Goal: Information Seeking & Learning: Understand process/instructions

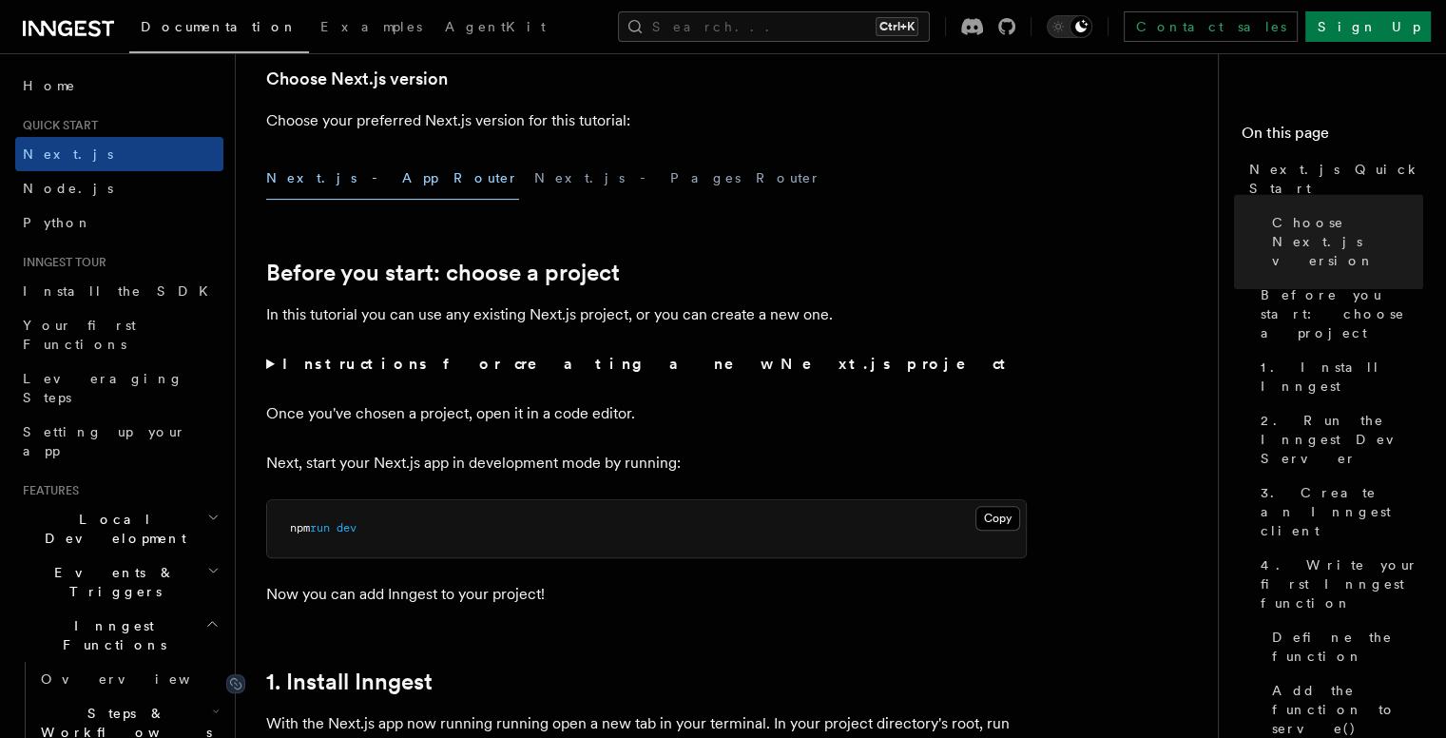
scroll to position [443, 0]
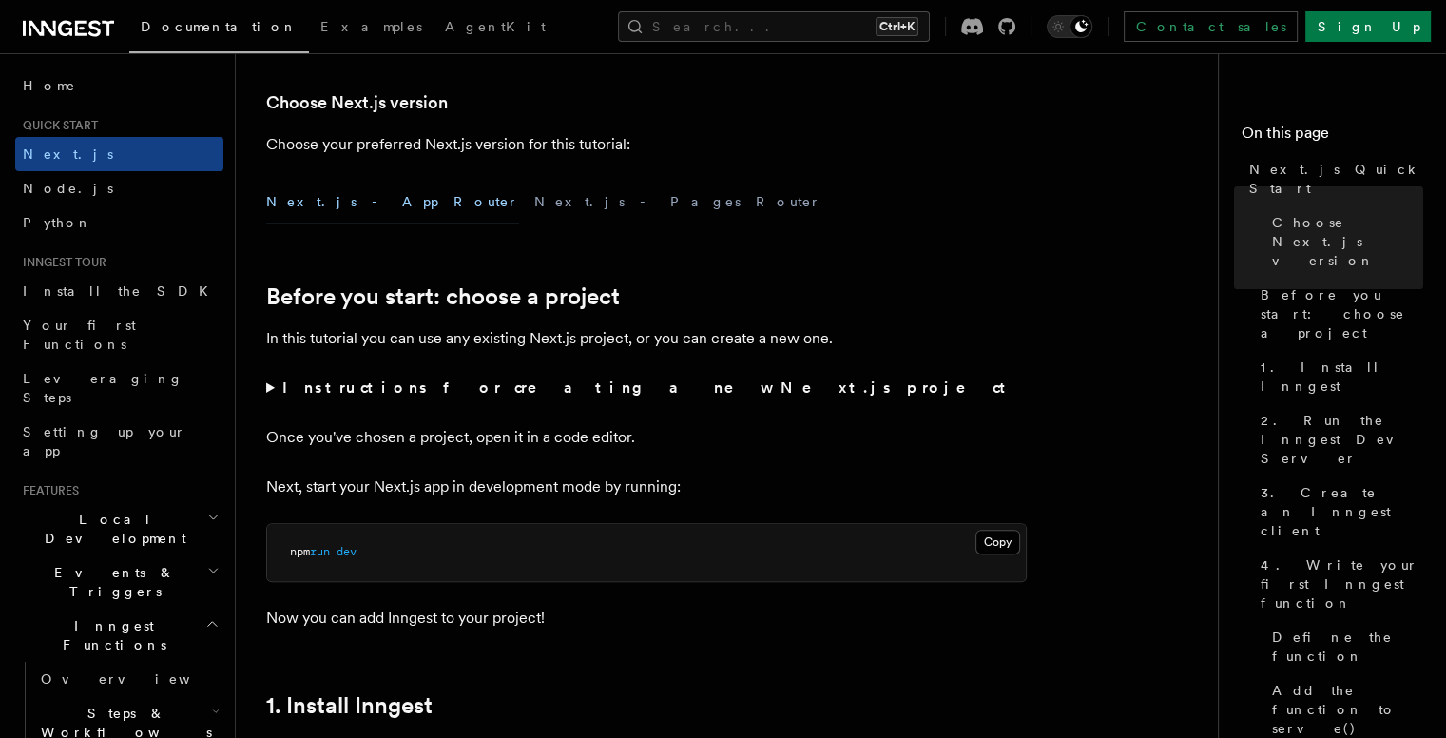
click at [270, 392] on summary "Instructions for creating a new Next.js project" at bounding box center [646, 387] width 760 height 27
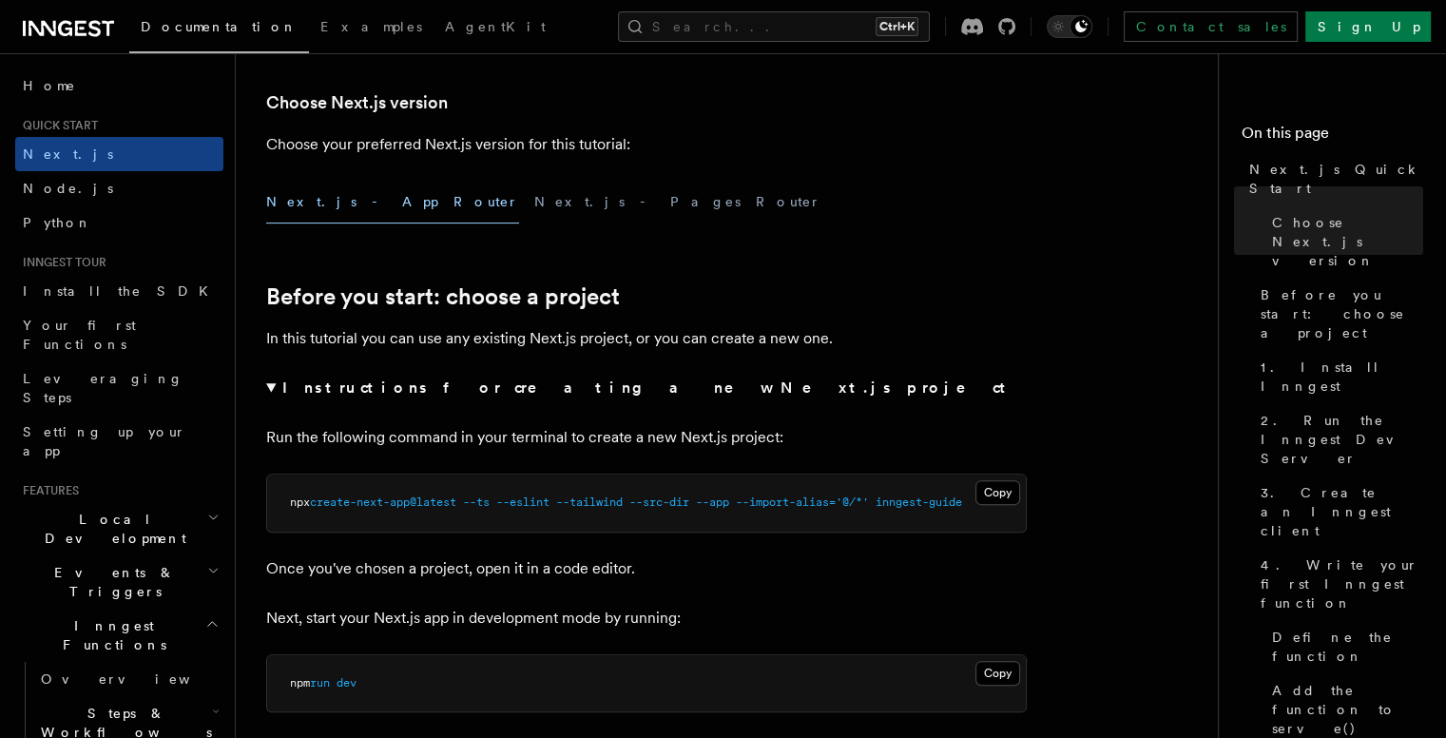
click at [270, 392] on summary "Instructions for creating a new Next.js project" at bounding box center [646, 387] width 760 height 27
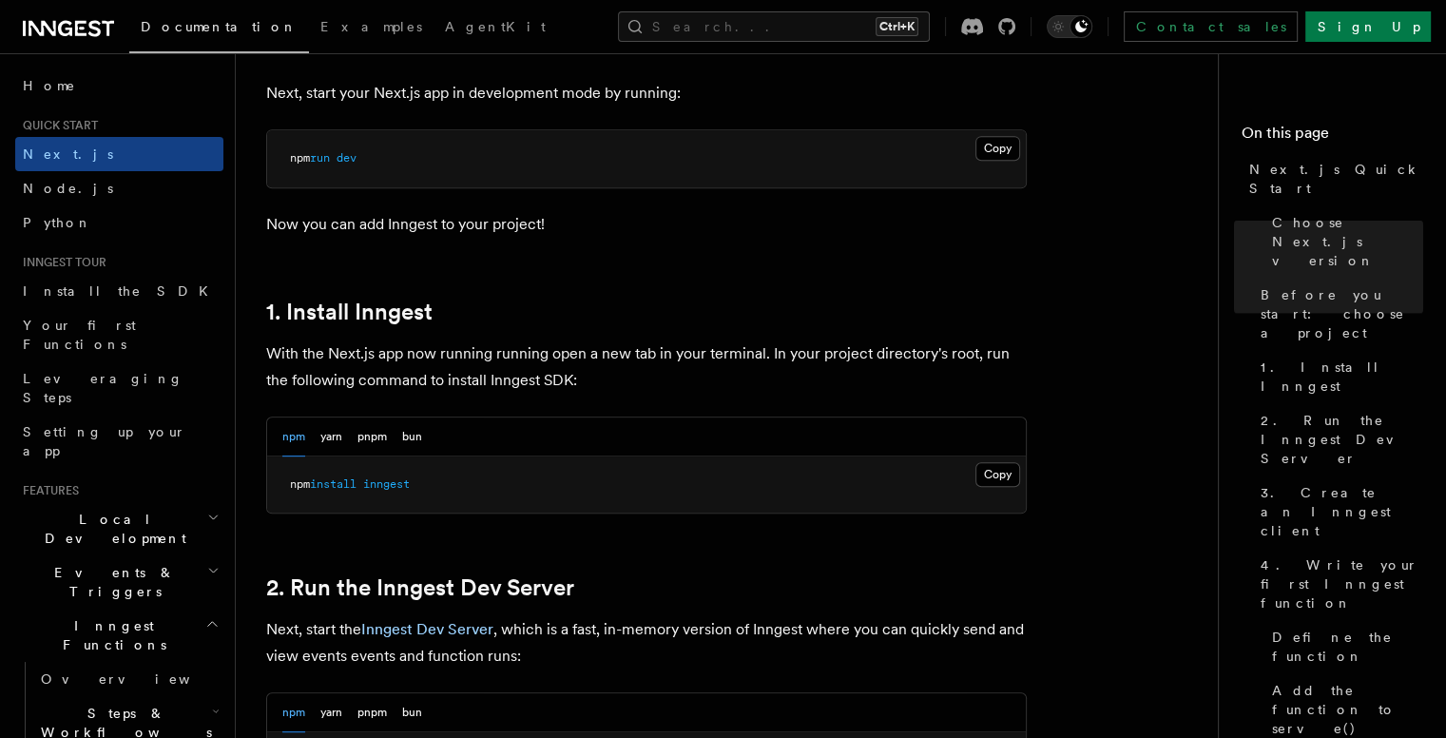
scroll to position [887, 0]
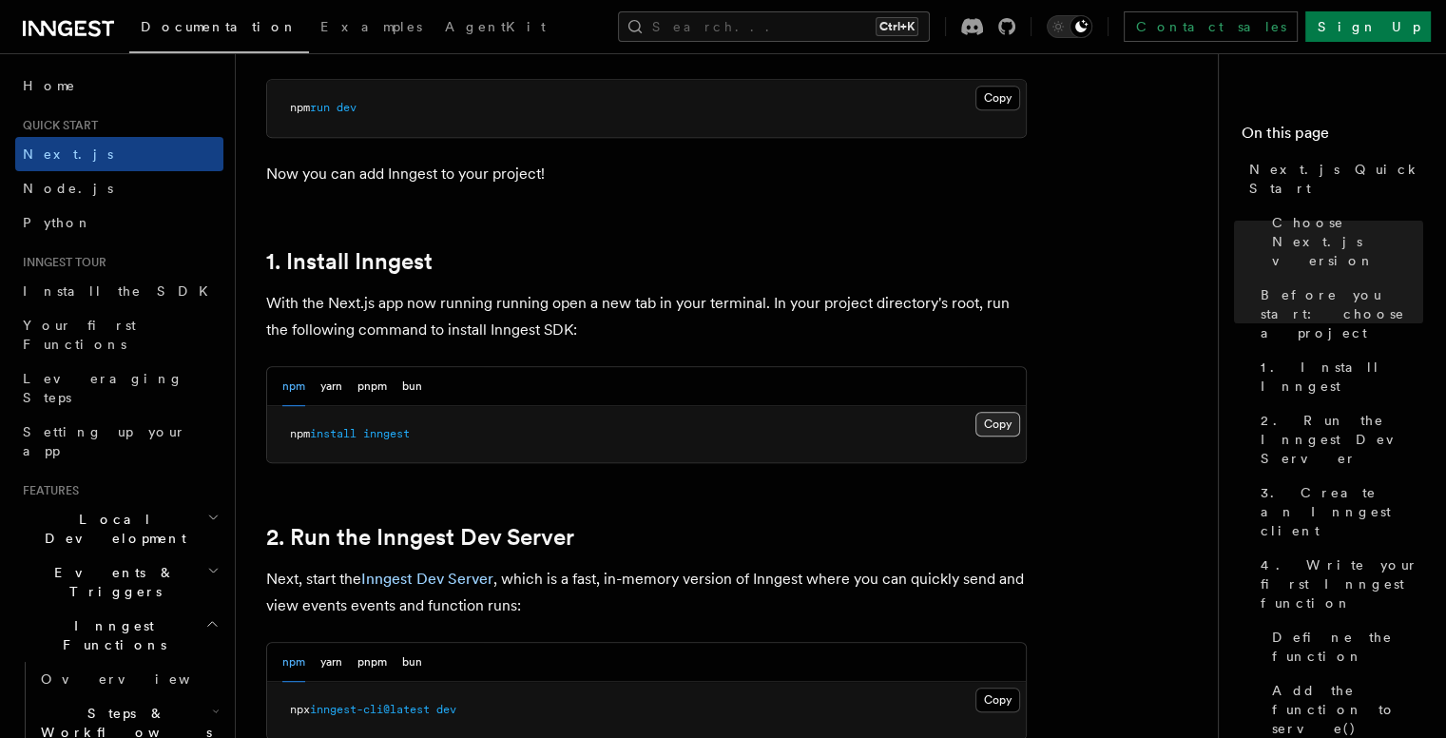
click at [1011, 421] on button "Copy Copied" at bounding box center [997, 424] width 45 height 25
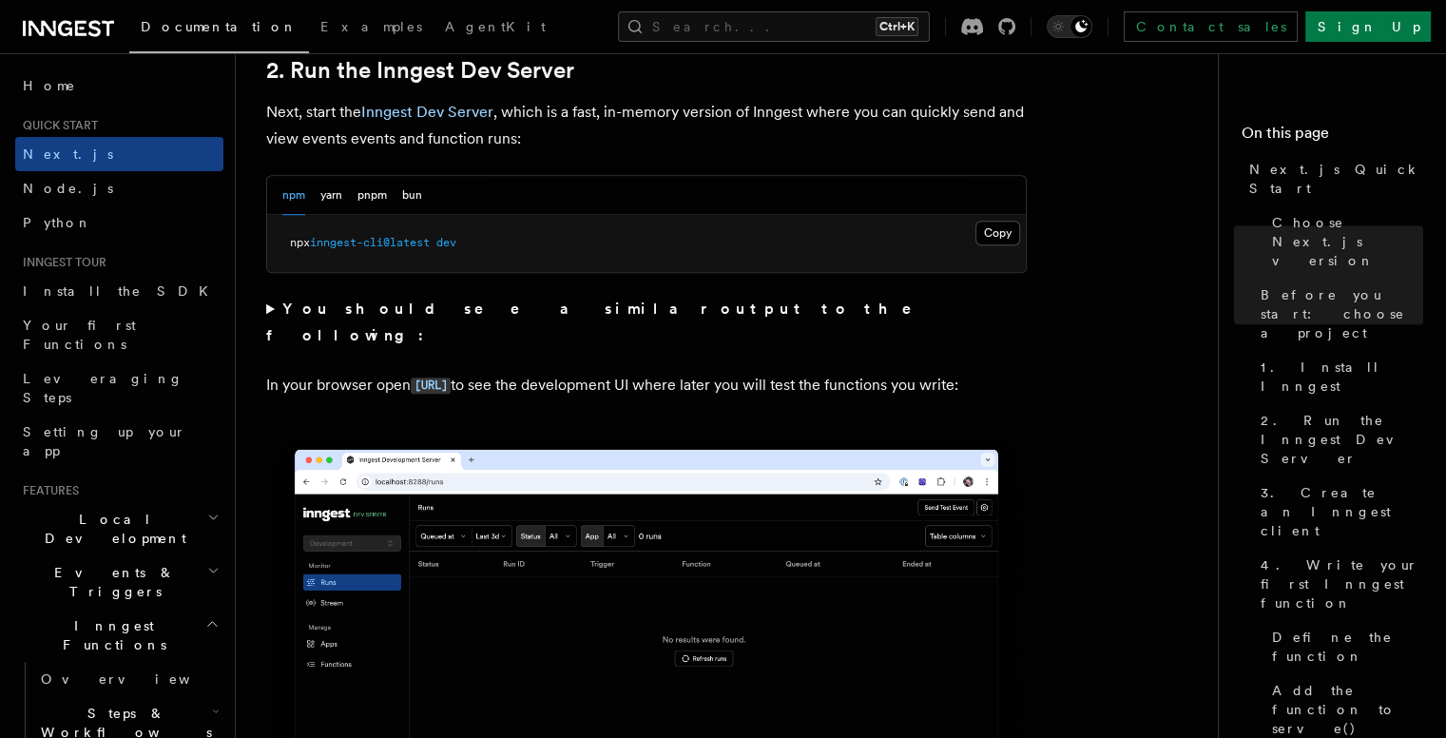
scroll to position [1774, 0]
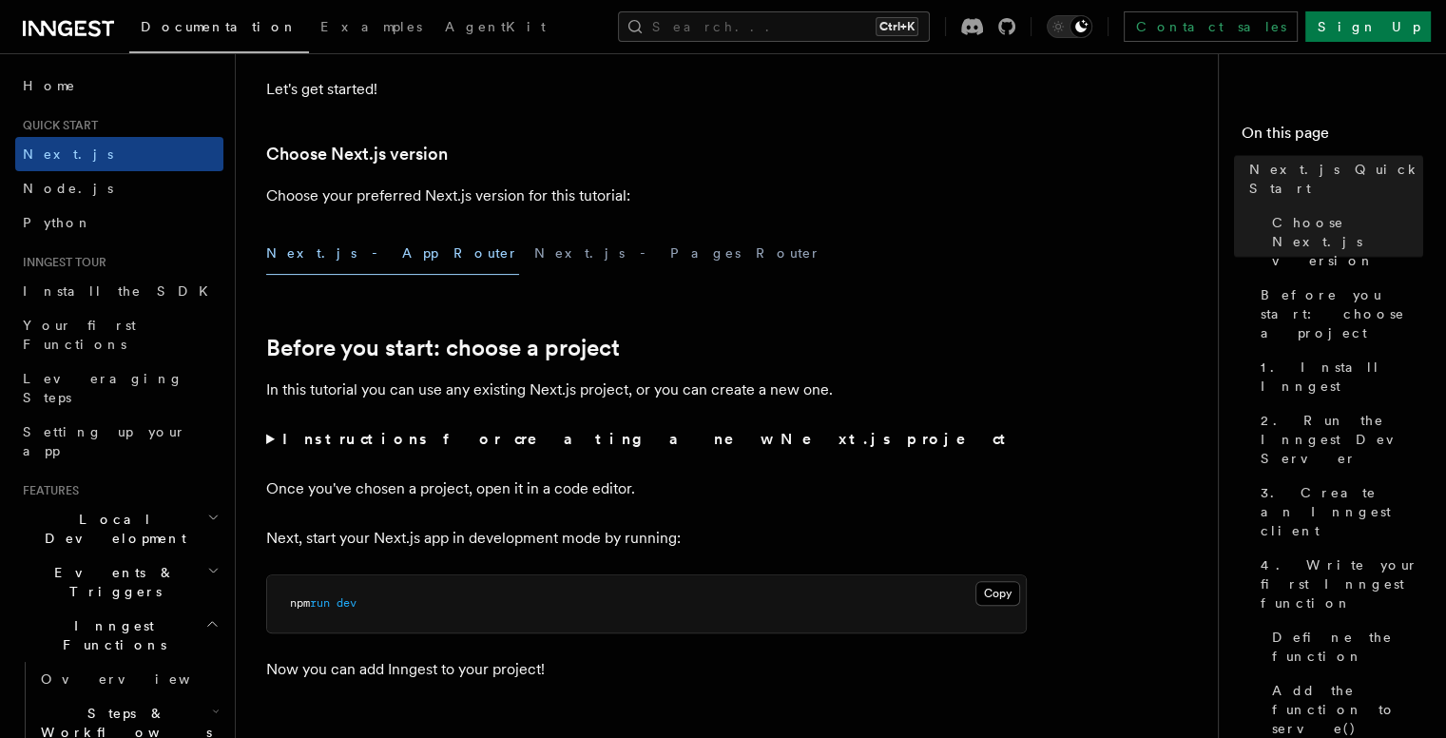
scroll to position [665, 0]
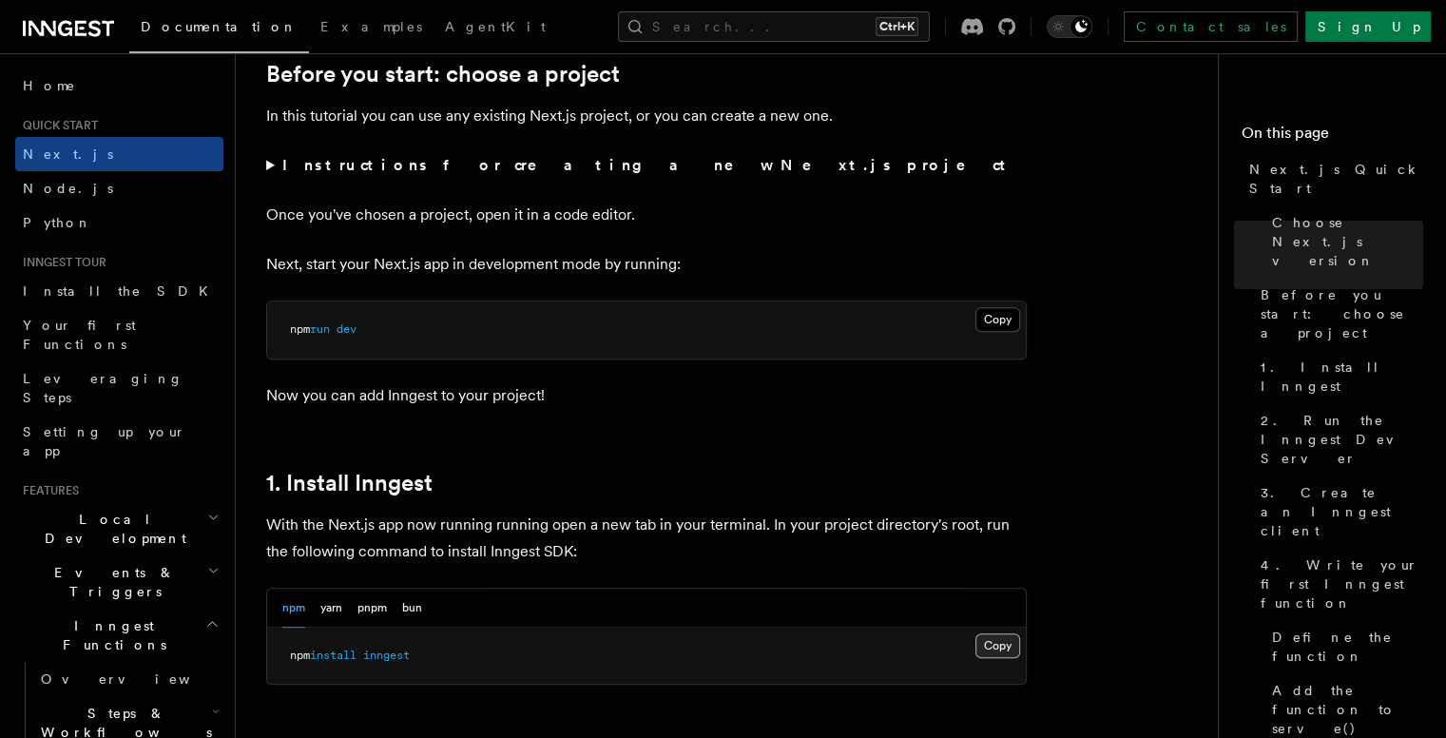
click at [991, 636] on button "Copy Copied" at bounding box center [997, 645] width 45 height 25
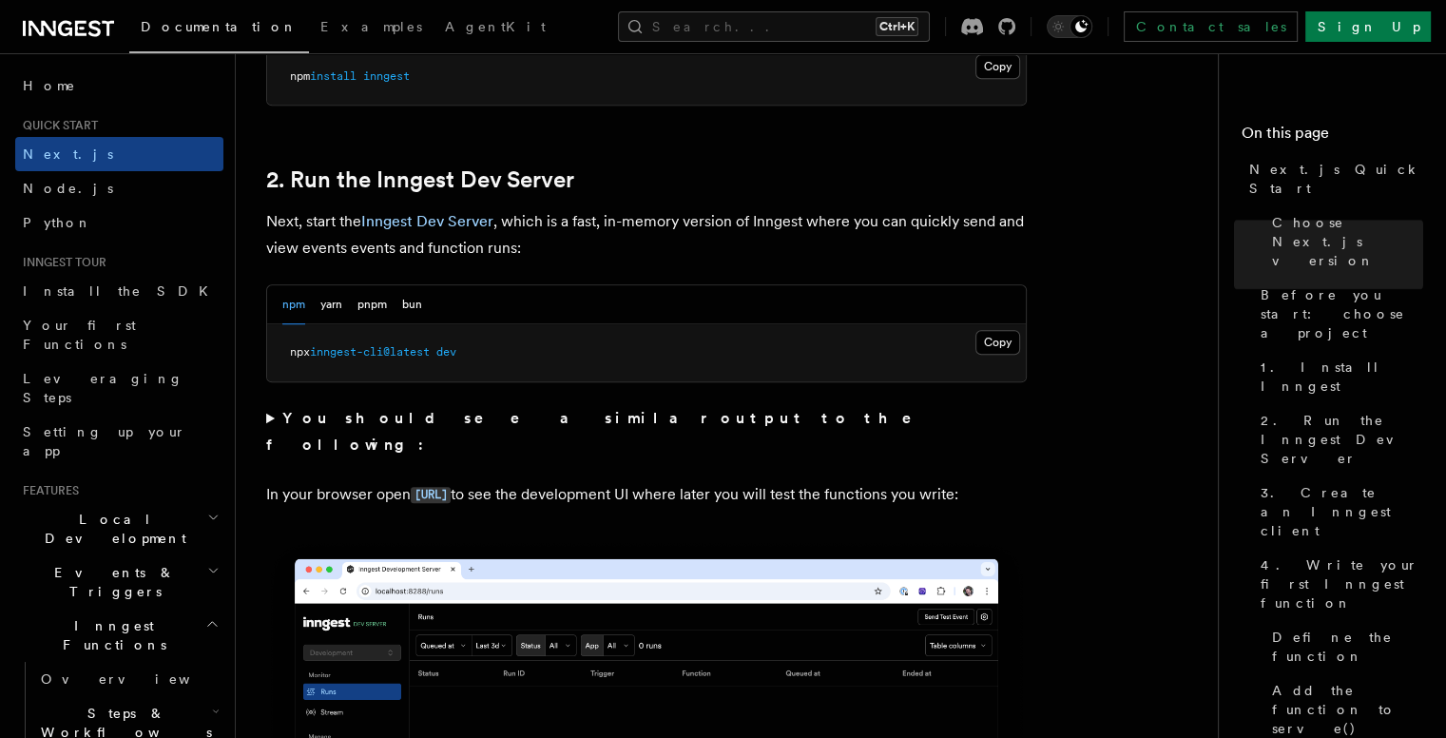
scroll to position [1331, 0]
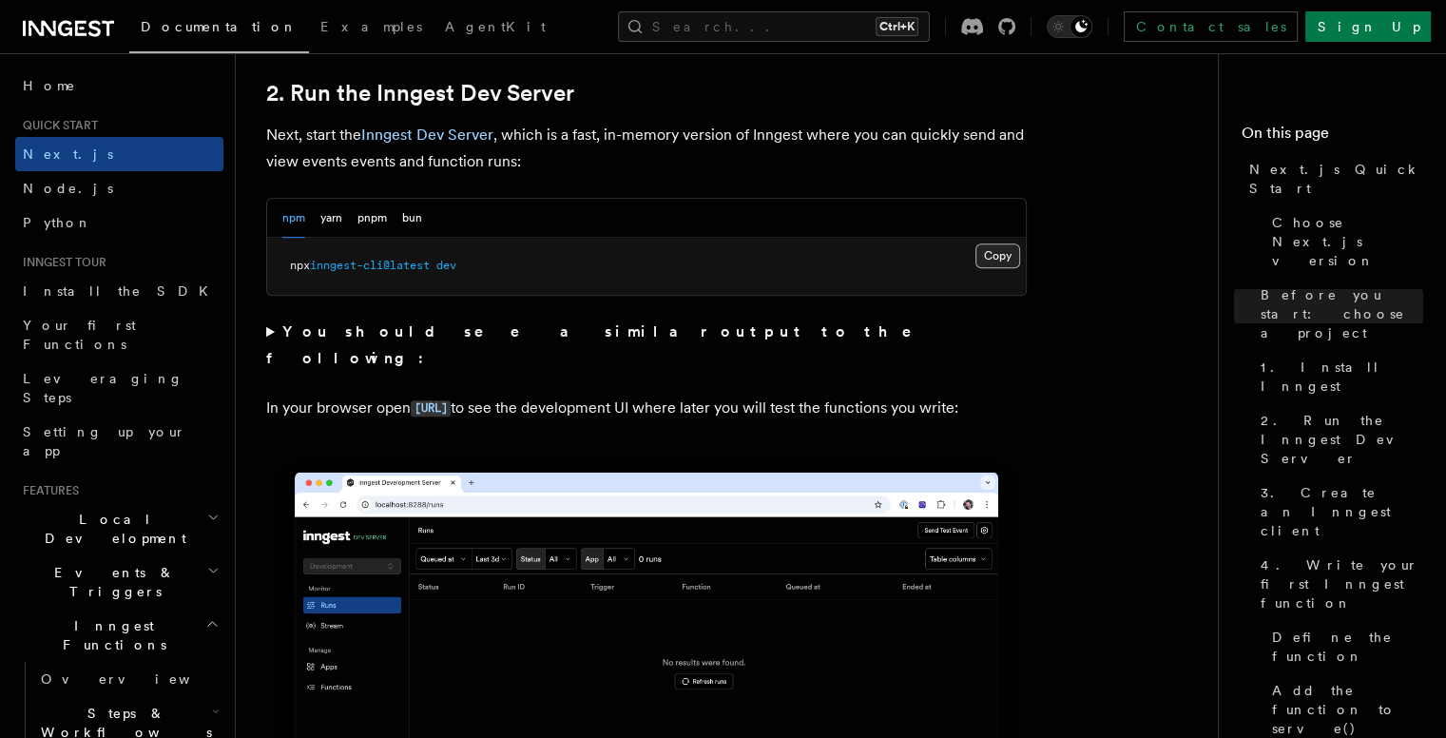
click at [1004, 253] on button "Copy Copied" at bounding box center [997, 255] width 45 height 25
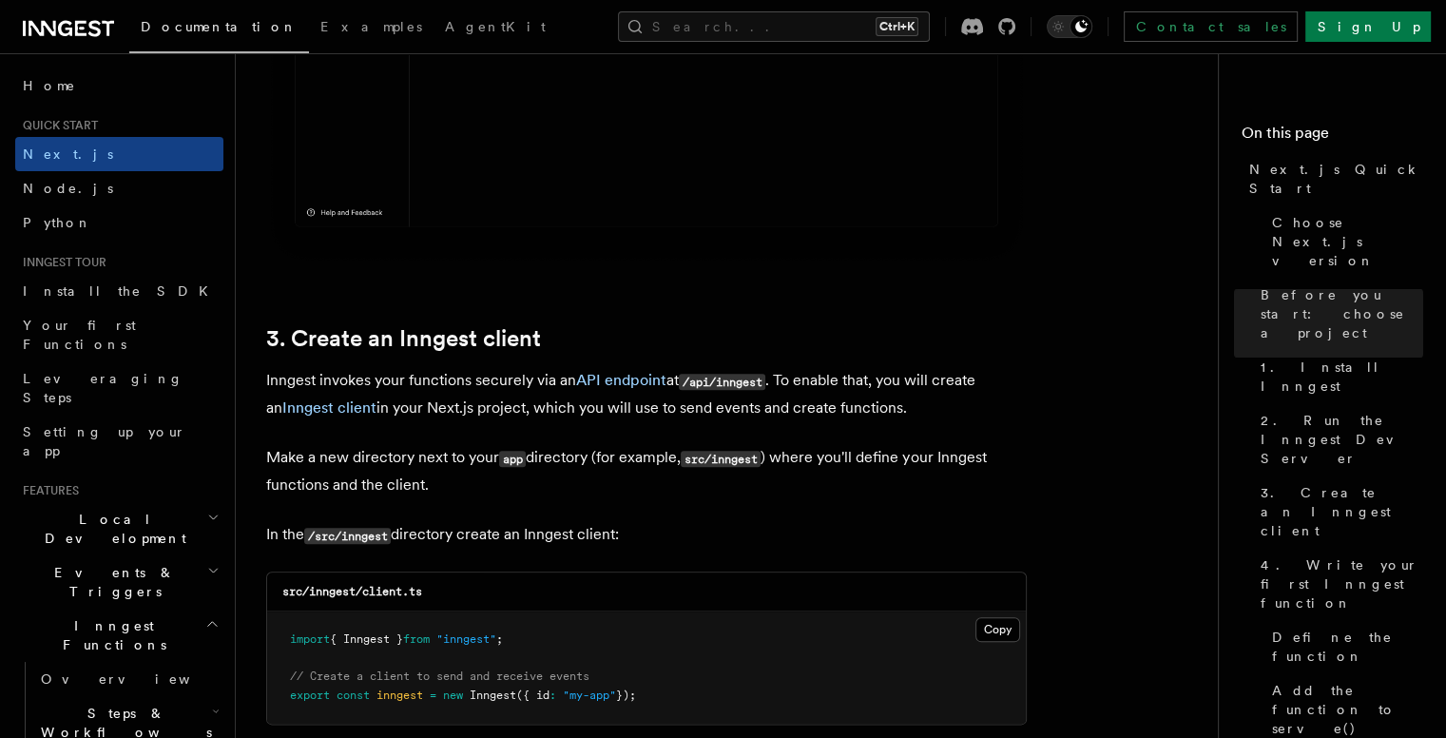
scroll to position [2217, 0]
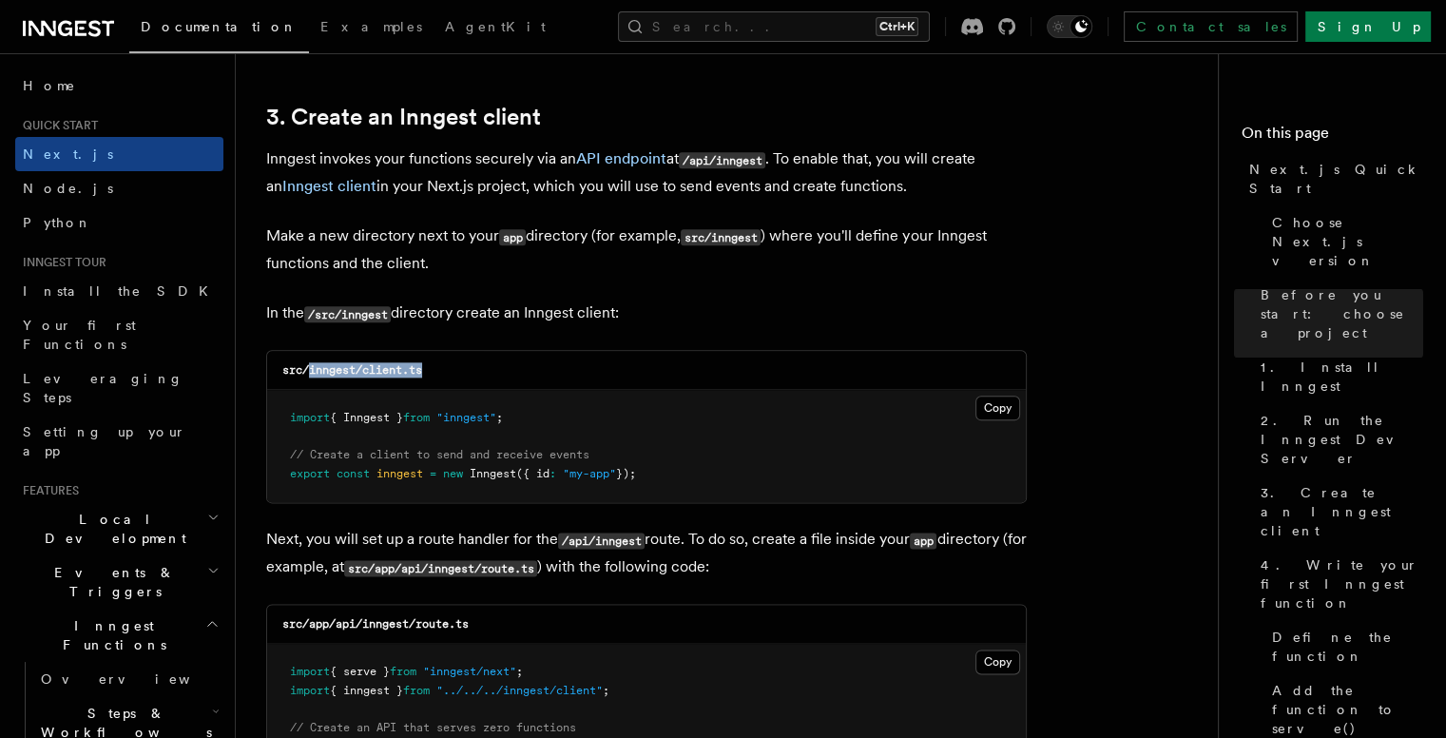
drag, startPoint x: 310, startPoint y: 374, endPoint x: 437, endPoint y: 362, distance: 128.0
click at [437, 362] on div "src/inngest/client.ts" at bounding box center [646, 370] width 758 height 39
copy code "inngest/client.ts"
click at [991, 422] on pre "import { Inngest } from "inngest" ; // Create a client to send and receive even…" at bounding box center [646, 446] width 758 height 112
click at [994, 416] on button "Copy Copied" at bounding box center [997, 407] width 45 height 25
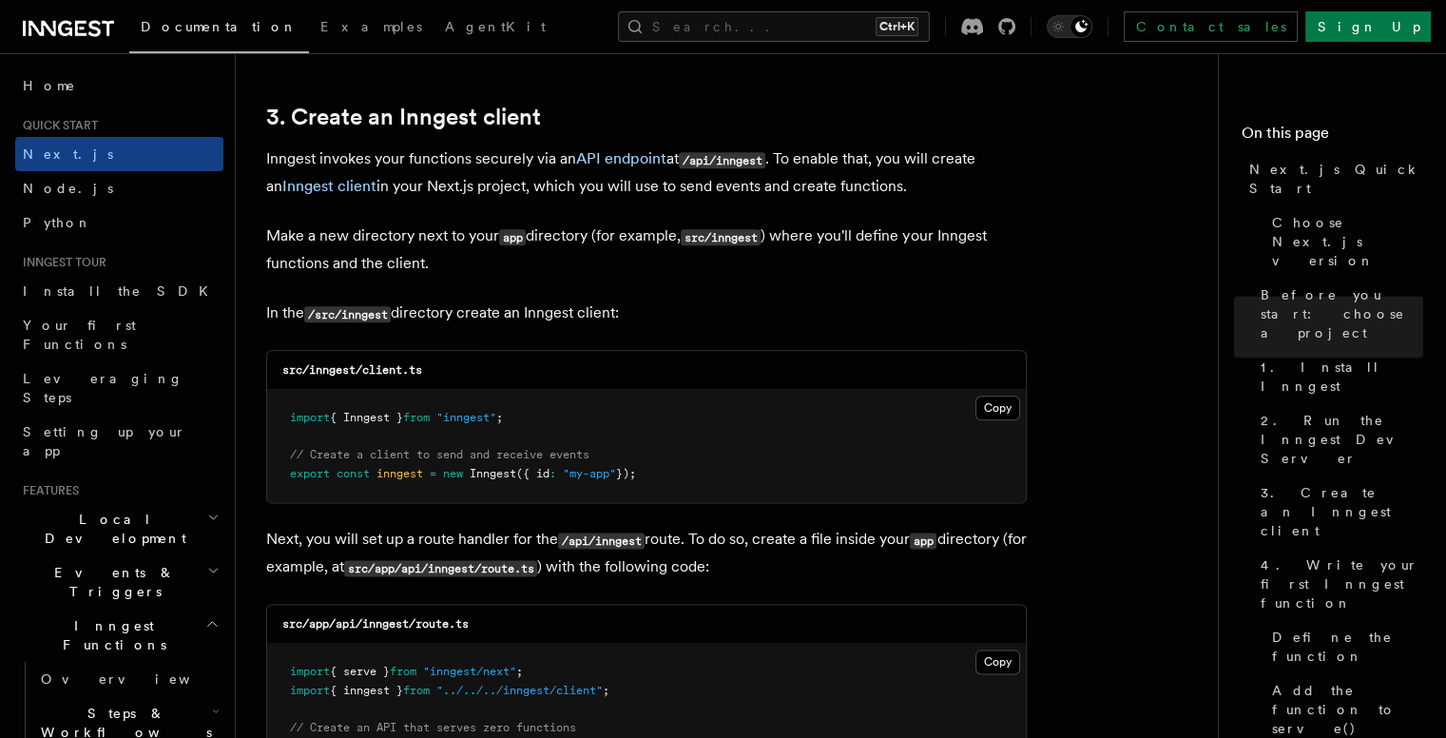
scroll to position [2439, 0]
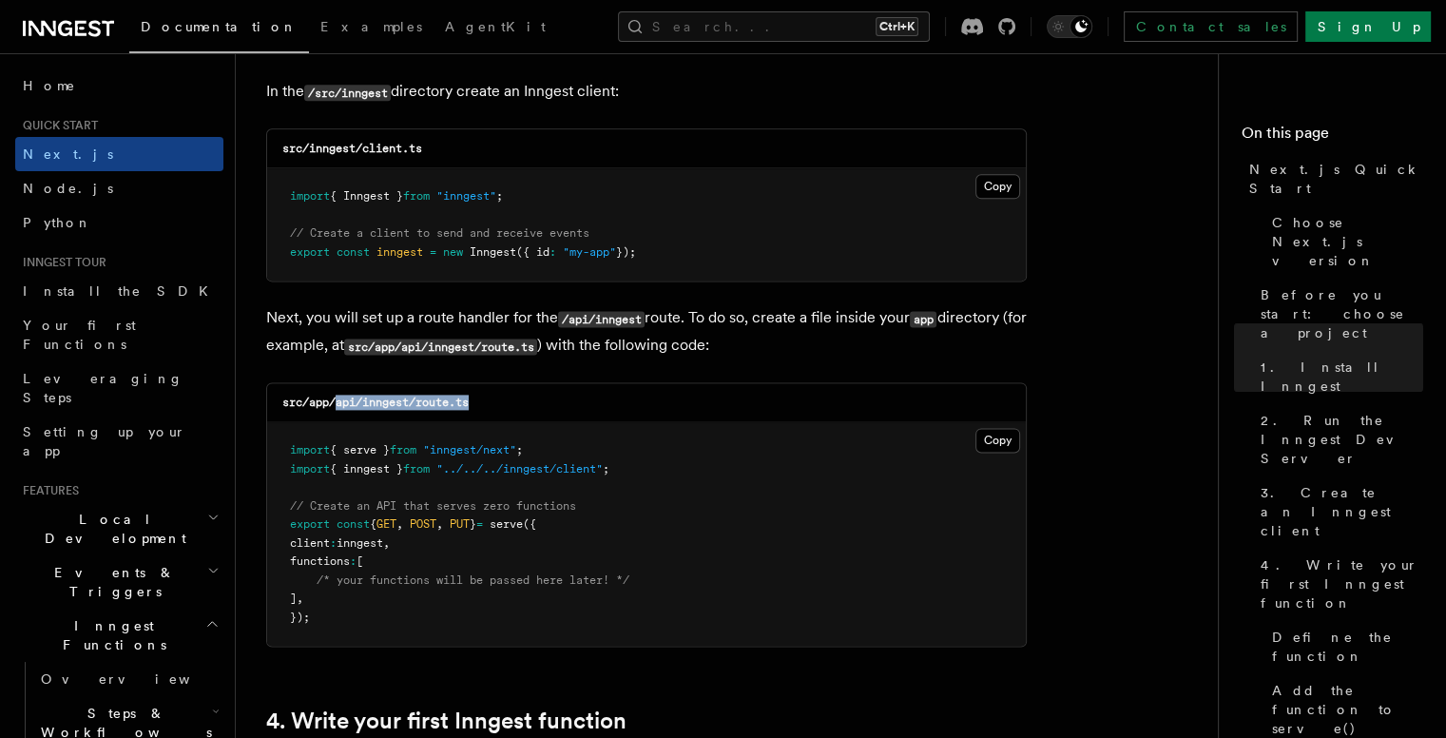
drag, startPoint x: 335, startPoint y: 403, endPoint x: 491, endPoint y: 392, distance: 157.2
click at [491, 392] on div "src/app/api/inngest/route.ts" at bounding box center [646, 402] width 758 height 39
copy code "api/inngest/route.ts"
click at [988, 441] on button "Copy Copied" at bounding box center [997, 440] width 45 height 25
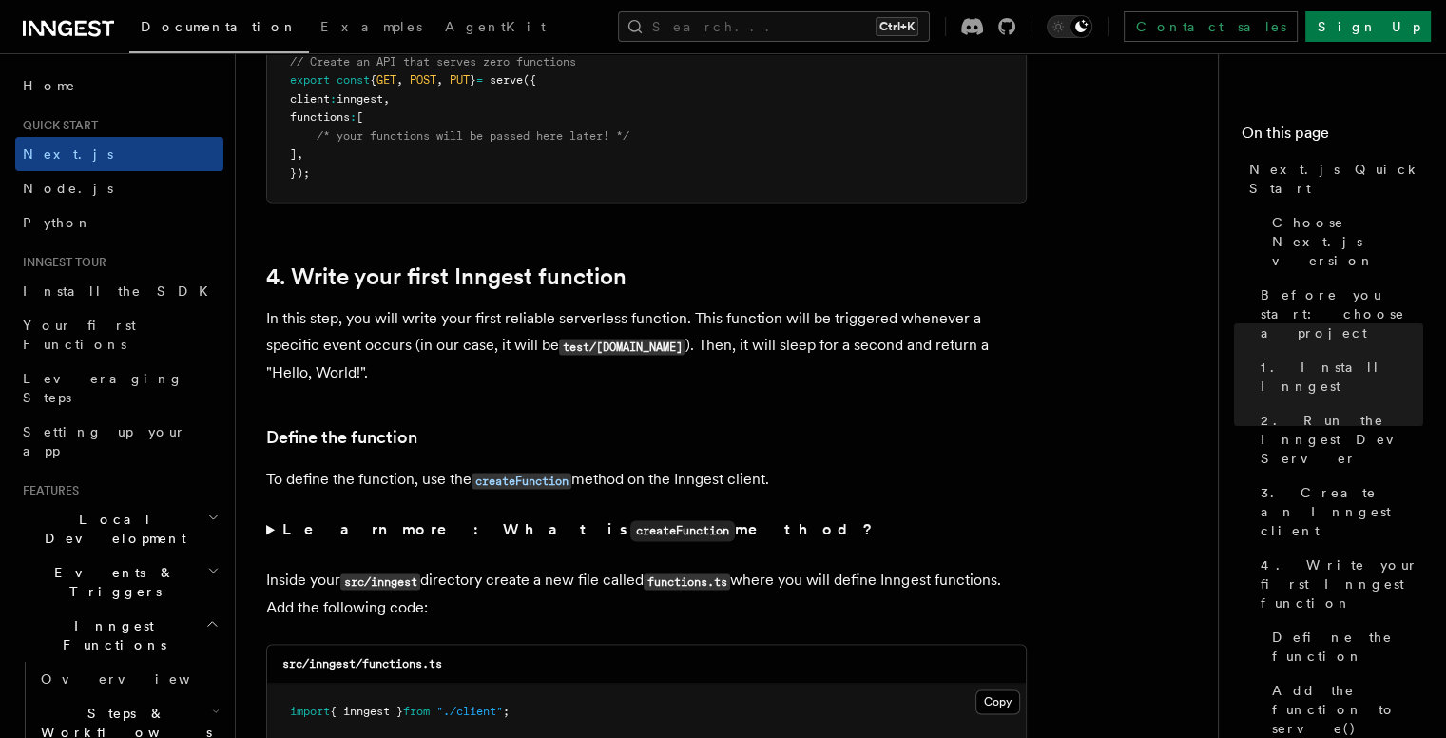
scroll to position [3104, 0]
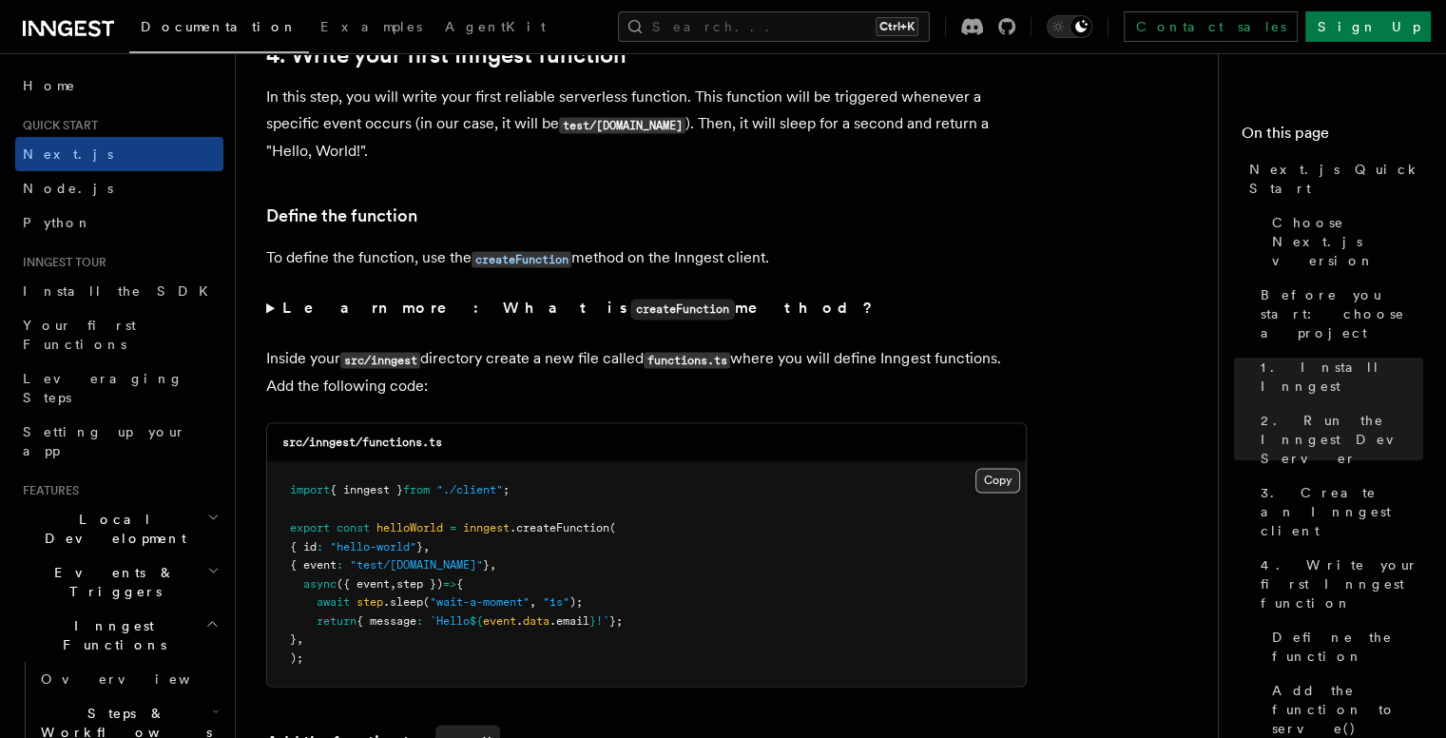
click at [1016, 489] on button "Copy Copied" at bounding box center [997, 480] width 45 height 25
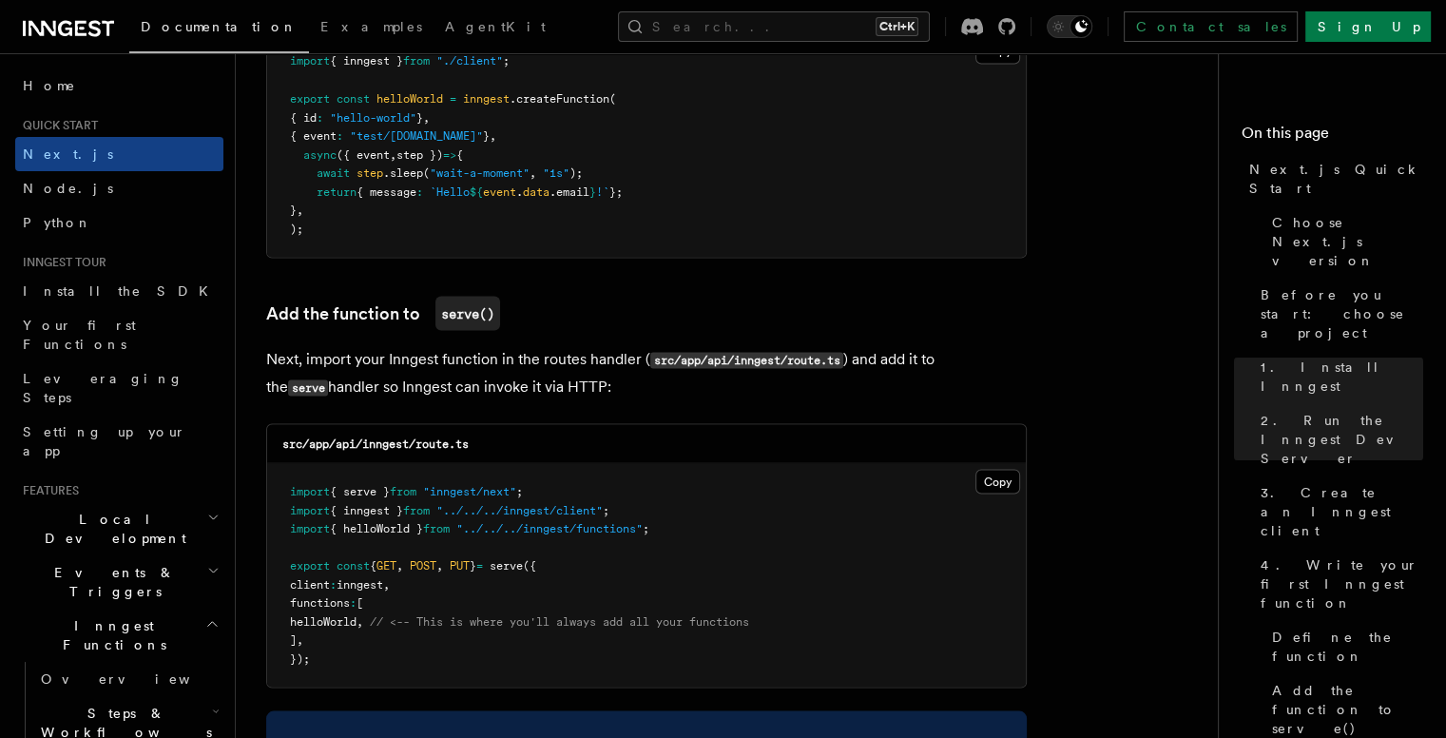
scroll to position [3548, 0]
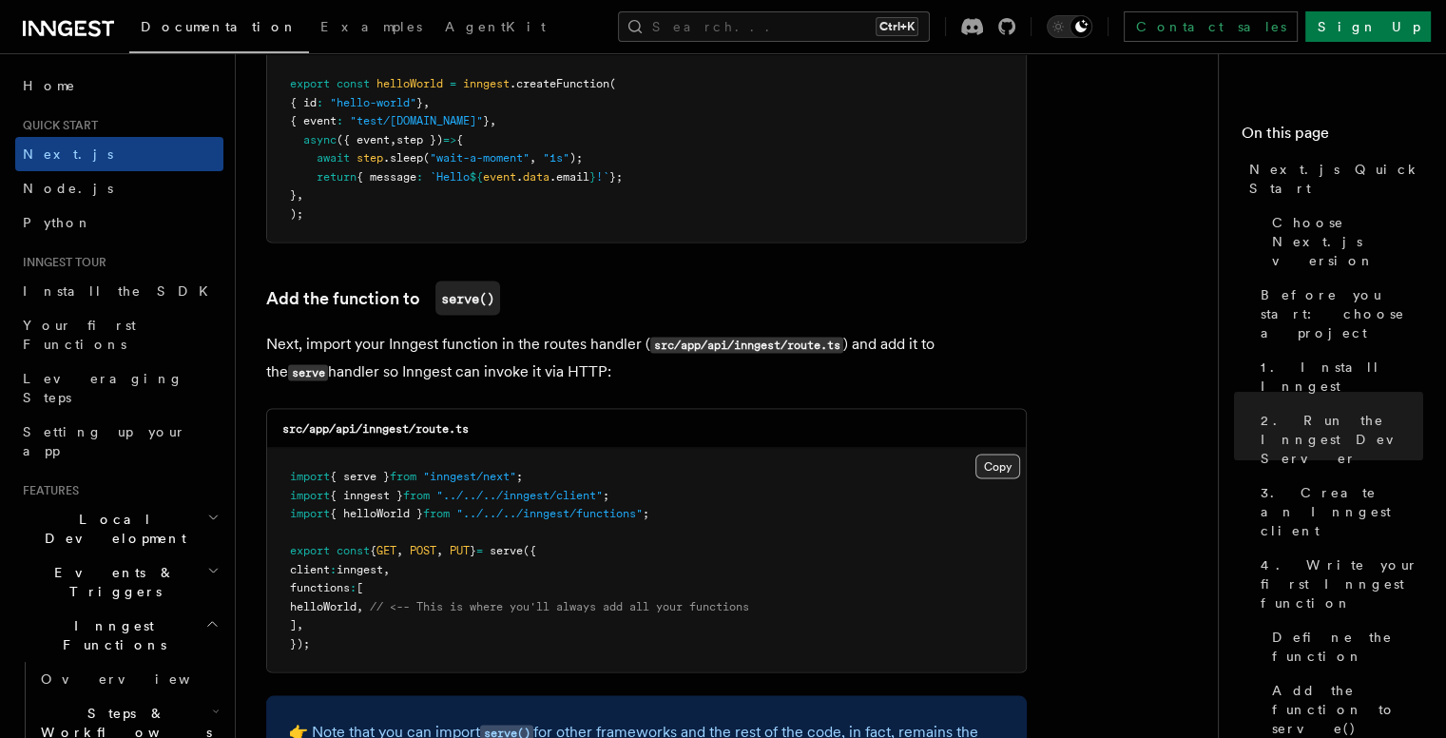
click at [982, 469] on button "Copy Copied" at bounding box center [997, 465] width 45 height 25
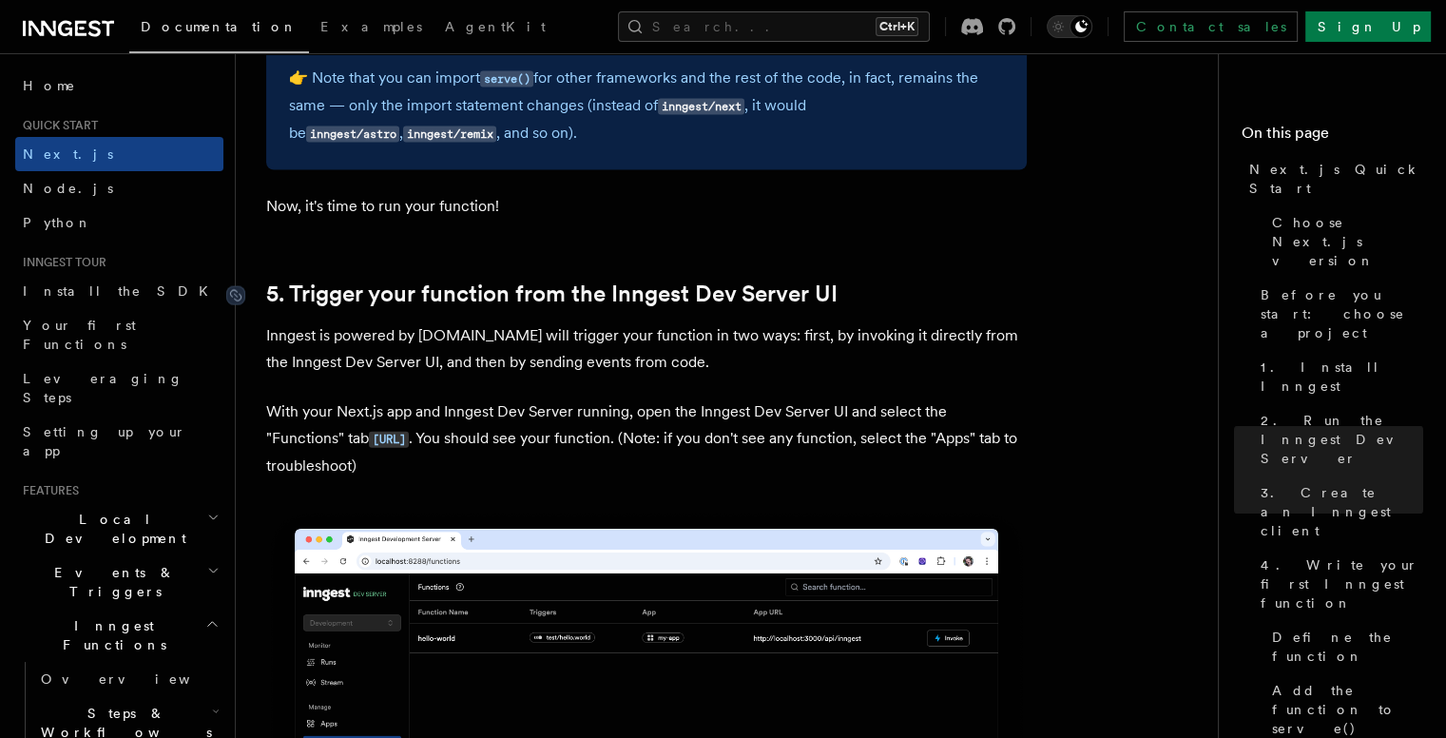
scroll to position [4213, 0]
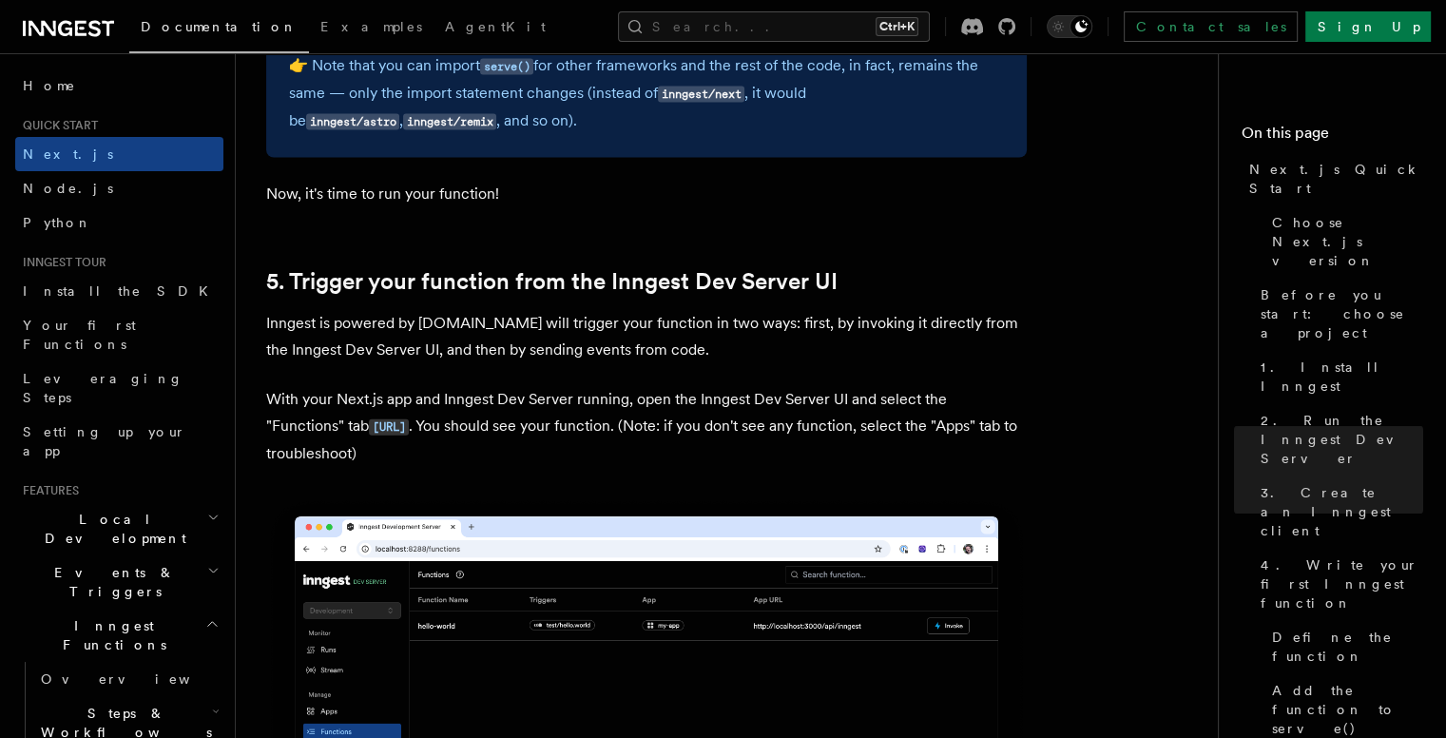
drag, startPoint x: 289, startPoint y: 437, endPoint x: 505, endPoint y: 441, distance: 215.8
click at [505, 441] on p "With your Next.js app and Inngest Dev Server running, open the Inngest Dev Serv…" at bounding box center [646, 426] width 760 height 81
copy p "[URL]"
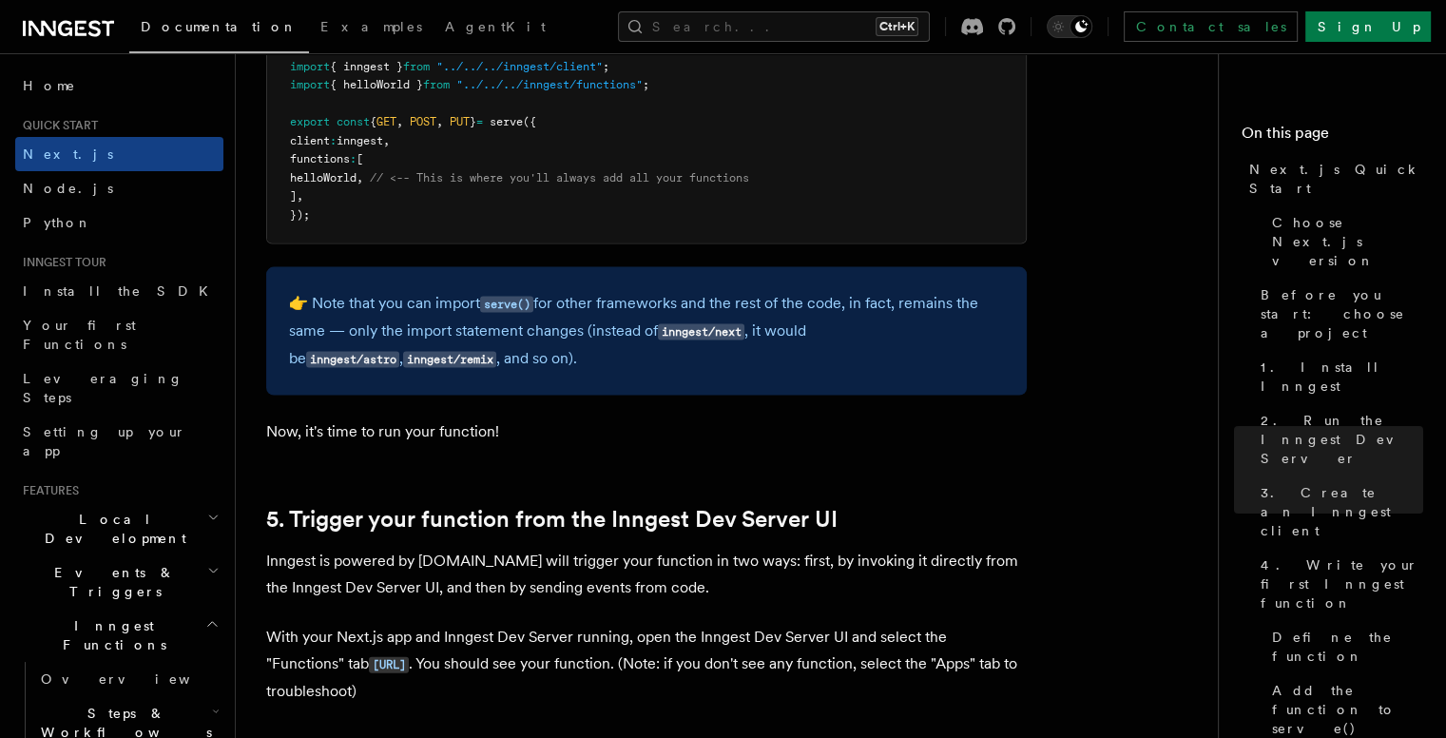
scroll to position [3992, 0]
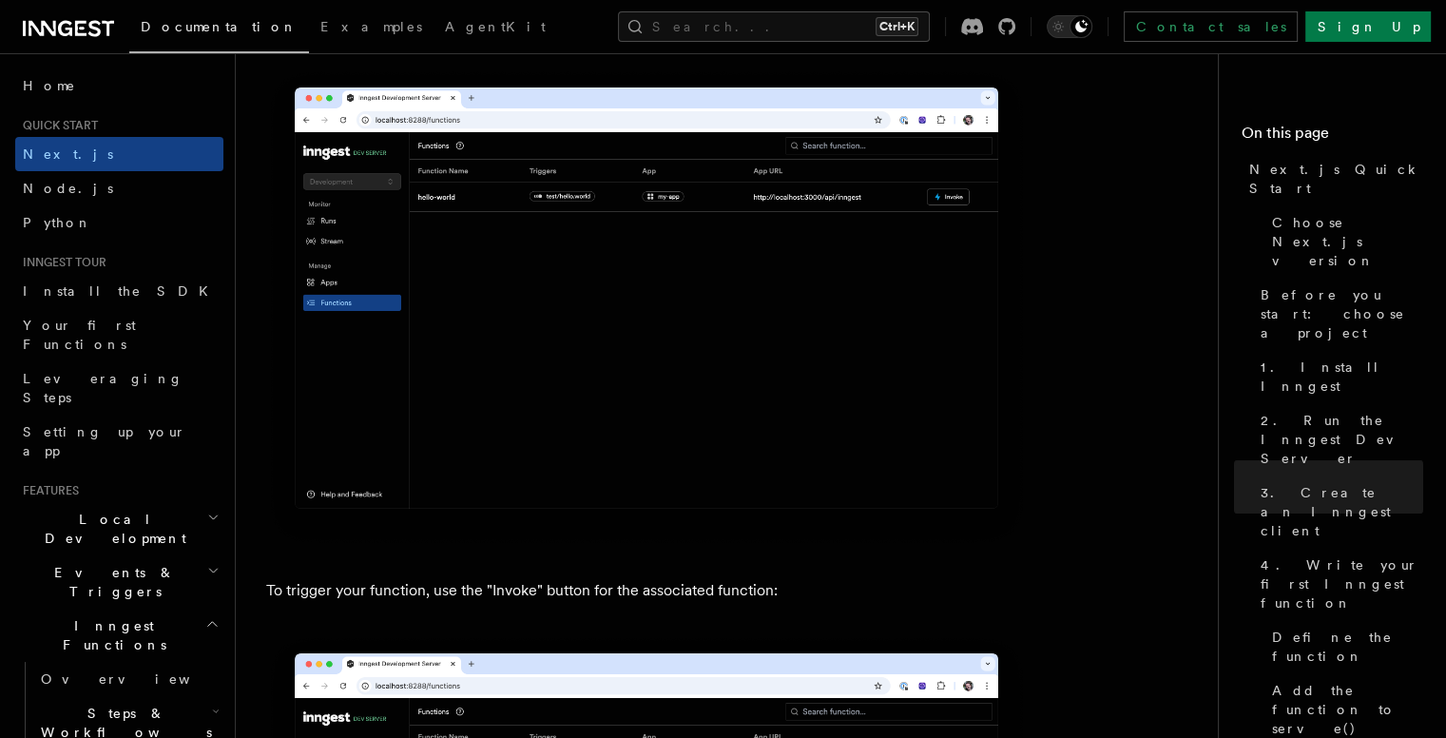
scroll to position [4879, 0]
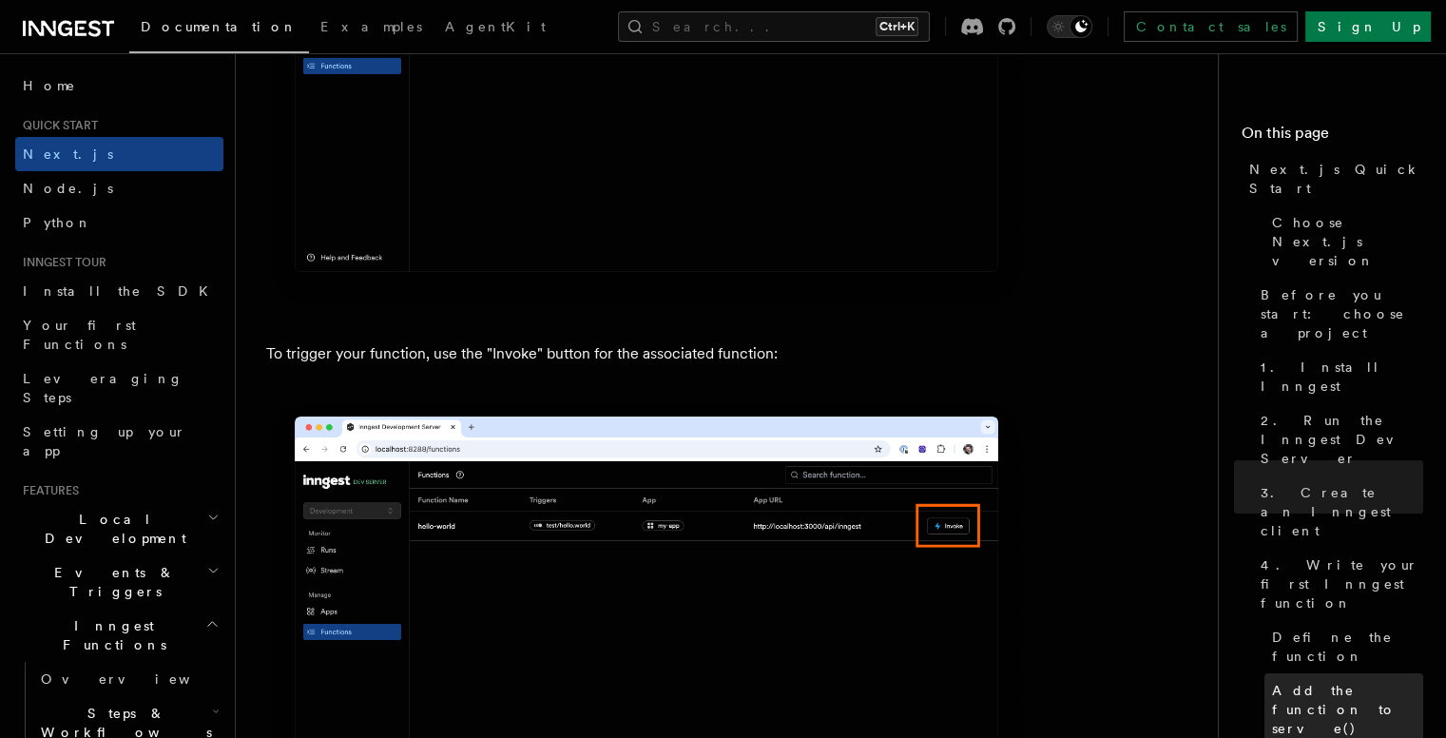
click at [1272, 681] on span "Add the function to serve()" at bounding box center [1347, 709] width 151 height 57
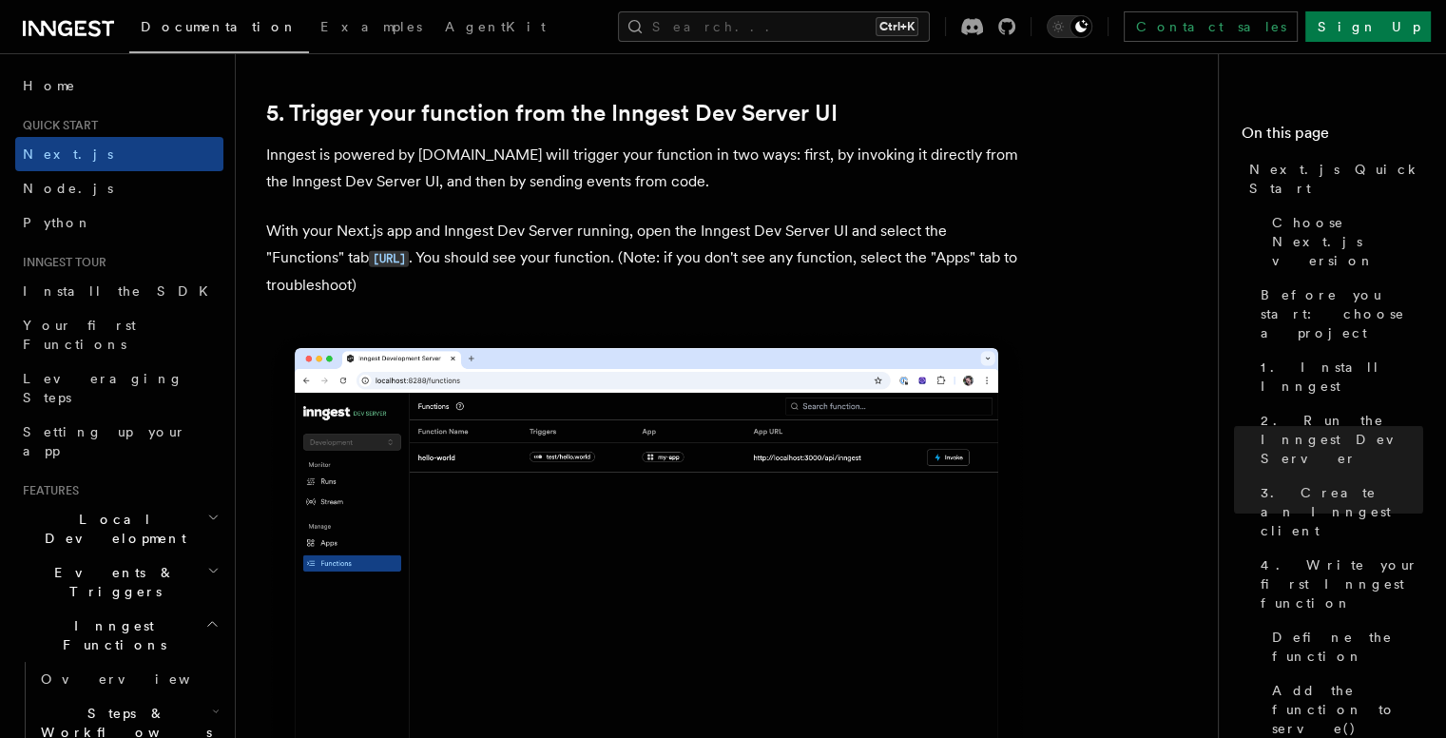
scroll to position [4406, 0]
